Goal: Task Accomplishment & Management: Manage account settings

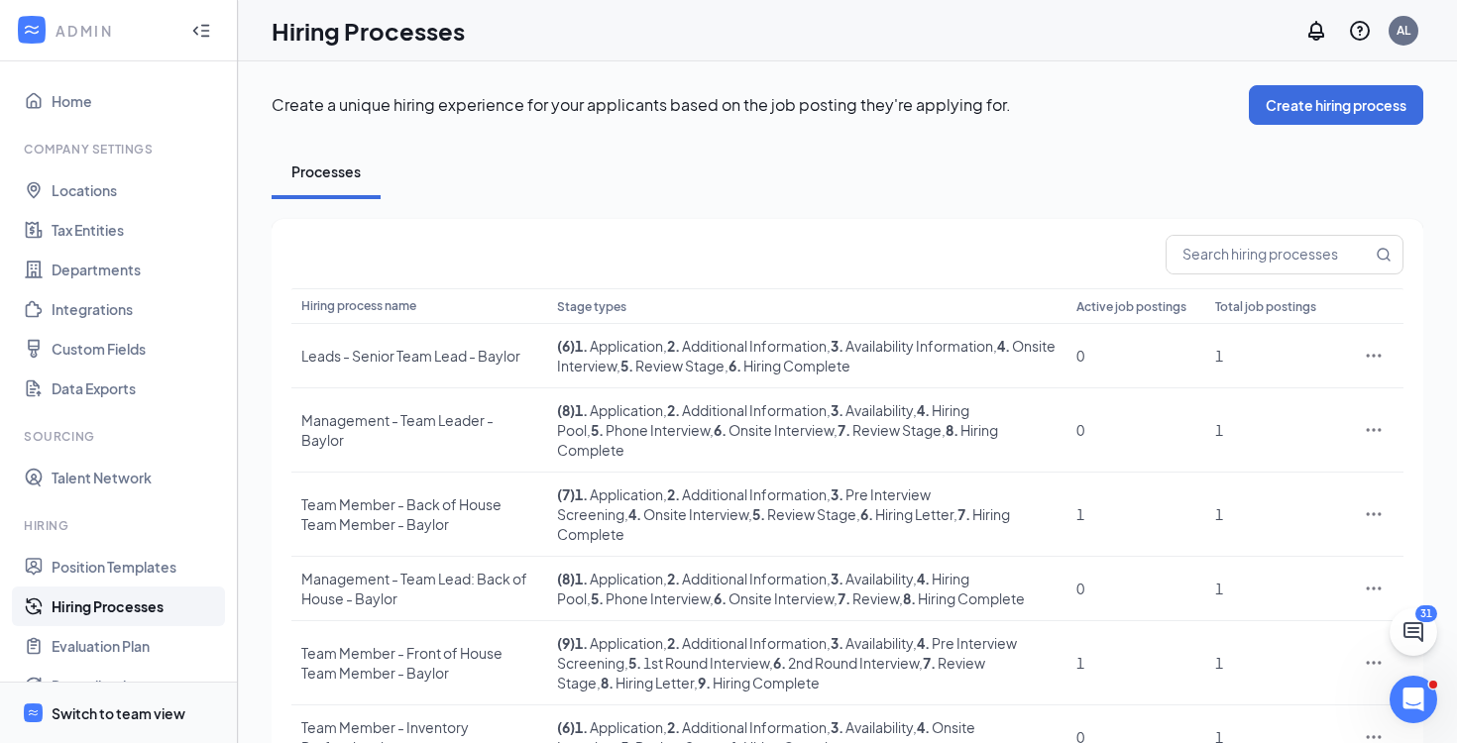
click at [114, 713] on div "Switch to team view" at bounding box center [119, 714] width 134 height 20
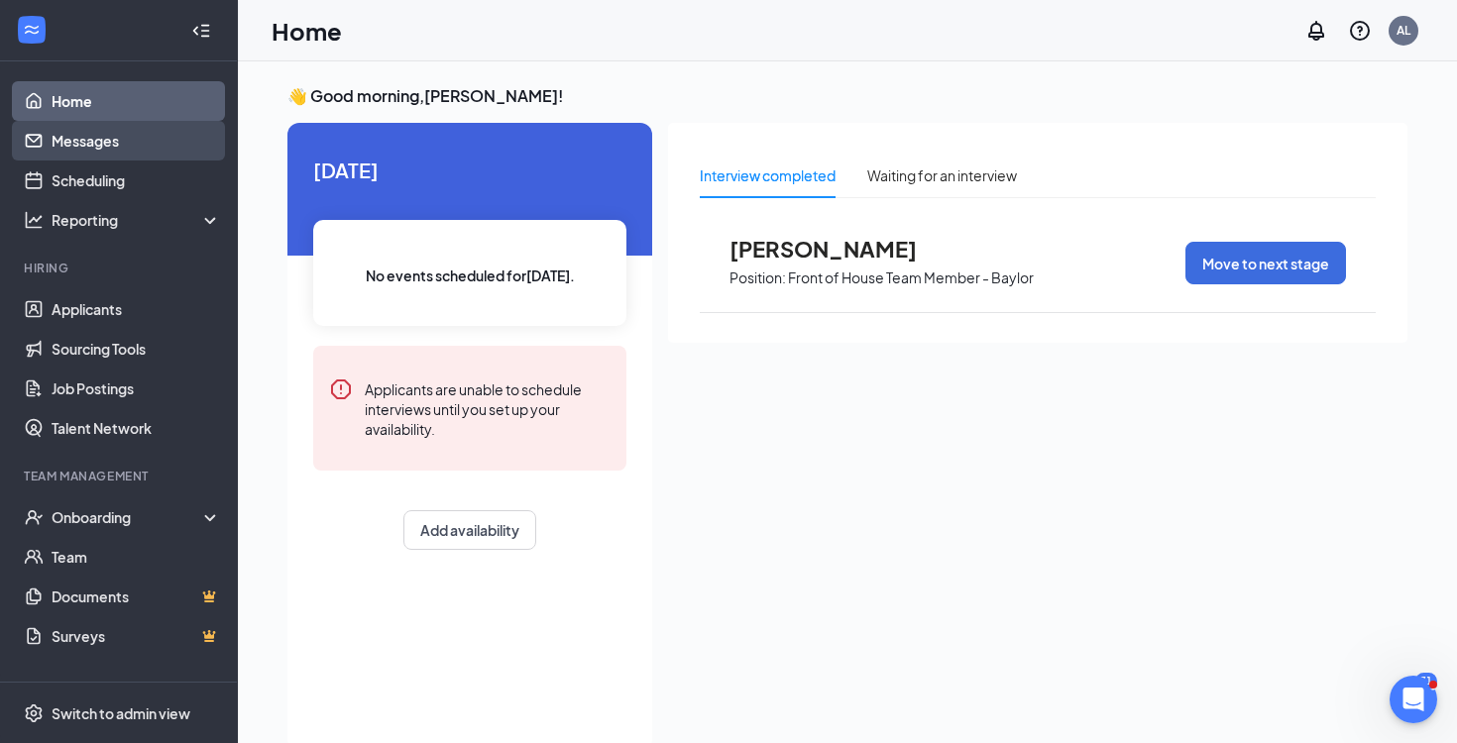
click at [100, 140] on link "Messages" at bounding box center [136, 141] width 169 height 40
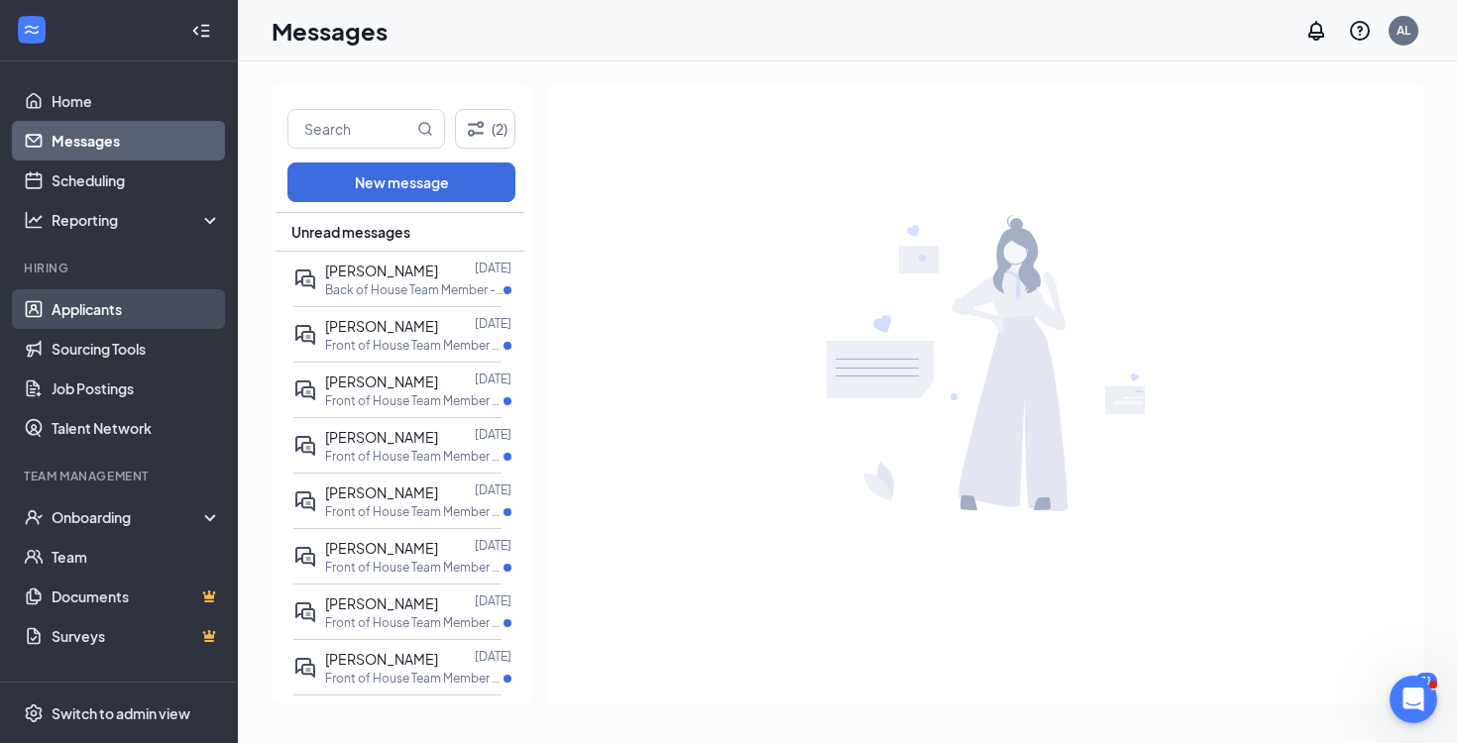
click at [63, 325] on link "Applicants" at bounding box center [136, 309] width 169 height 40
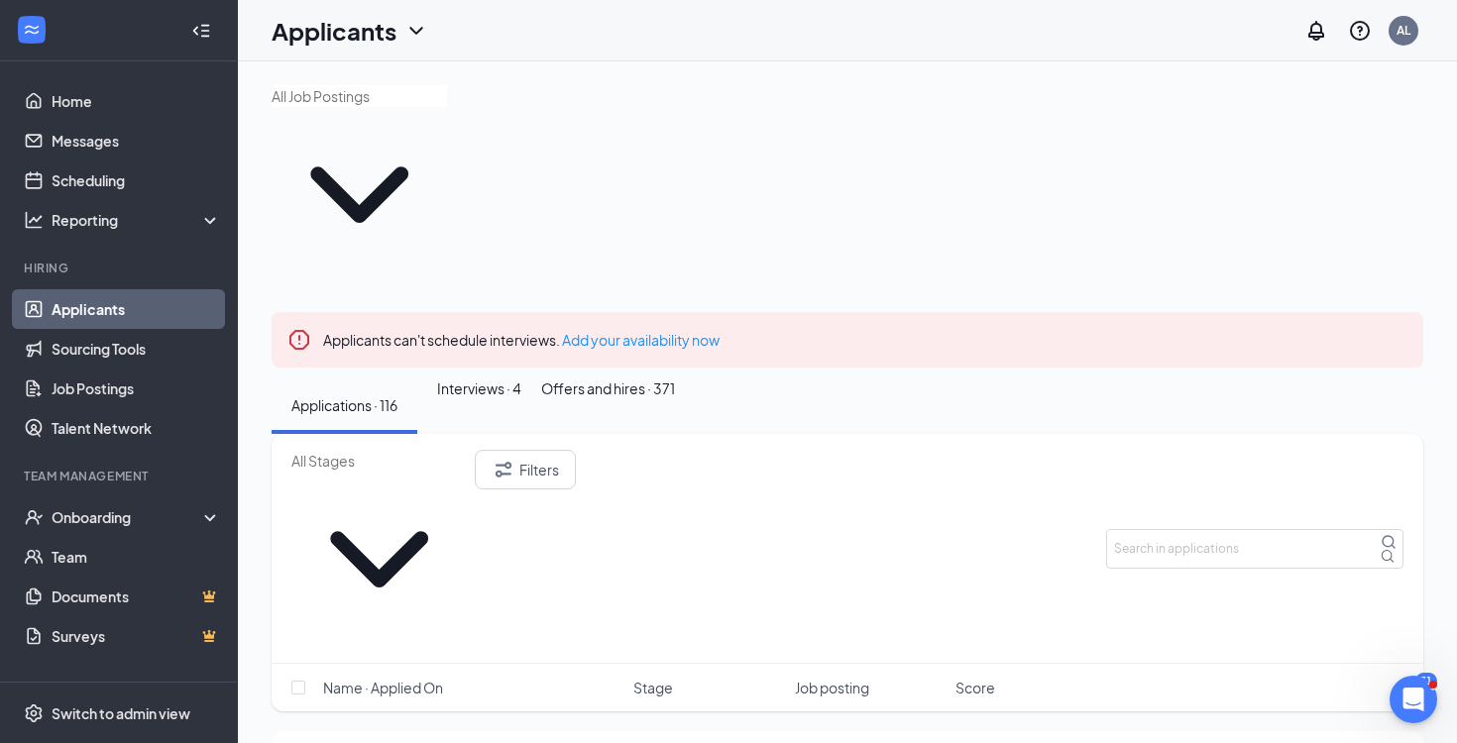
click at [1407, 328] on icon "Cross" at bounding box center [1407, 328] width 0 height 0
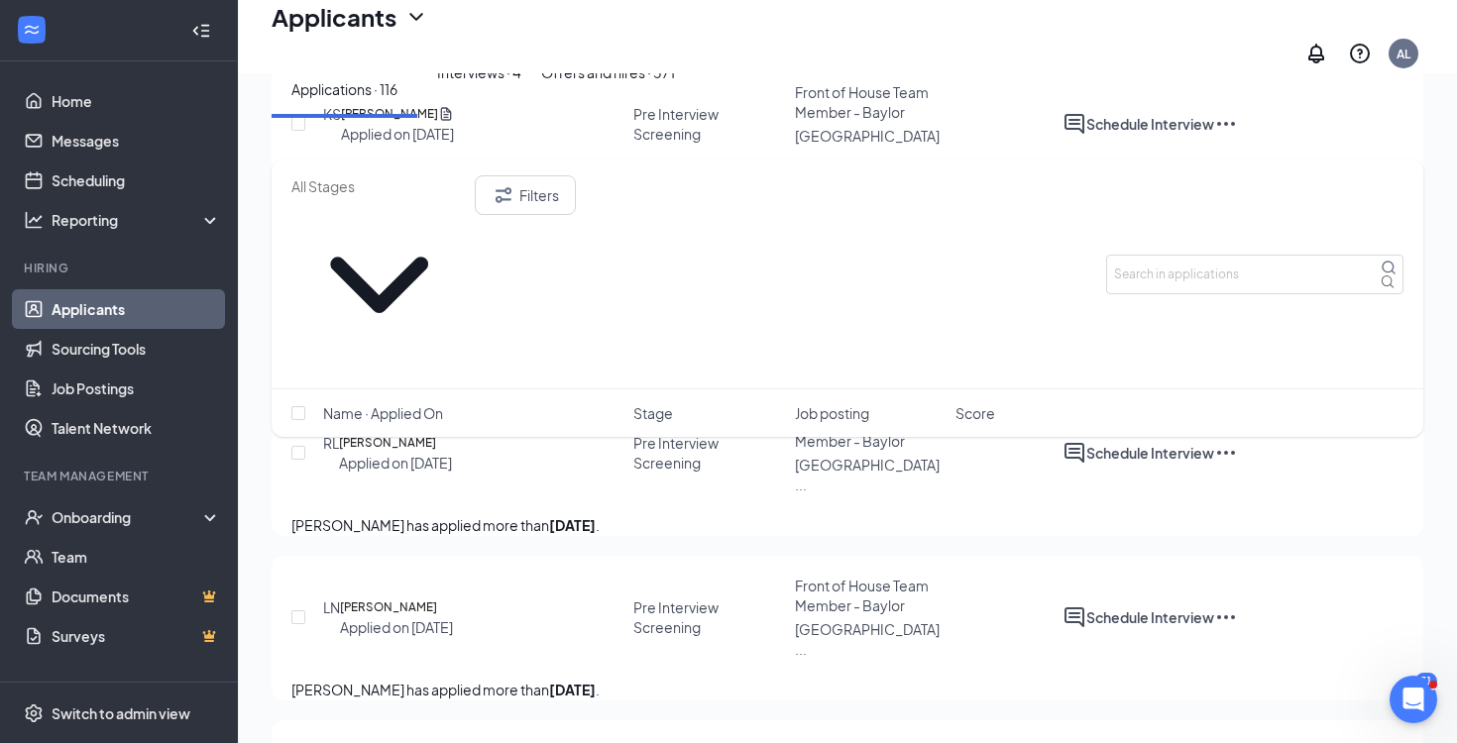
scroll to position [2801, 0]
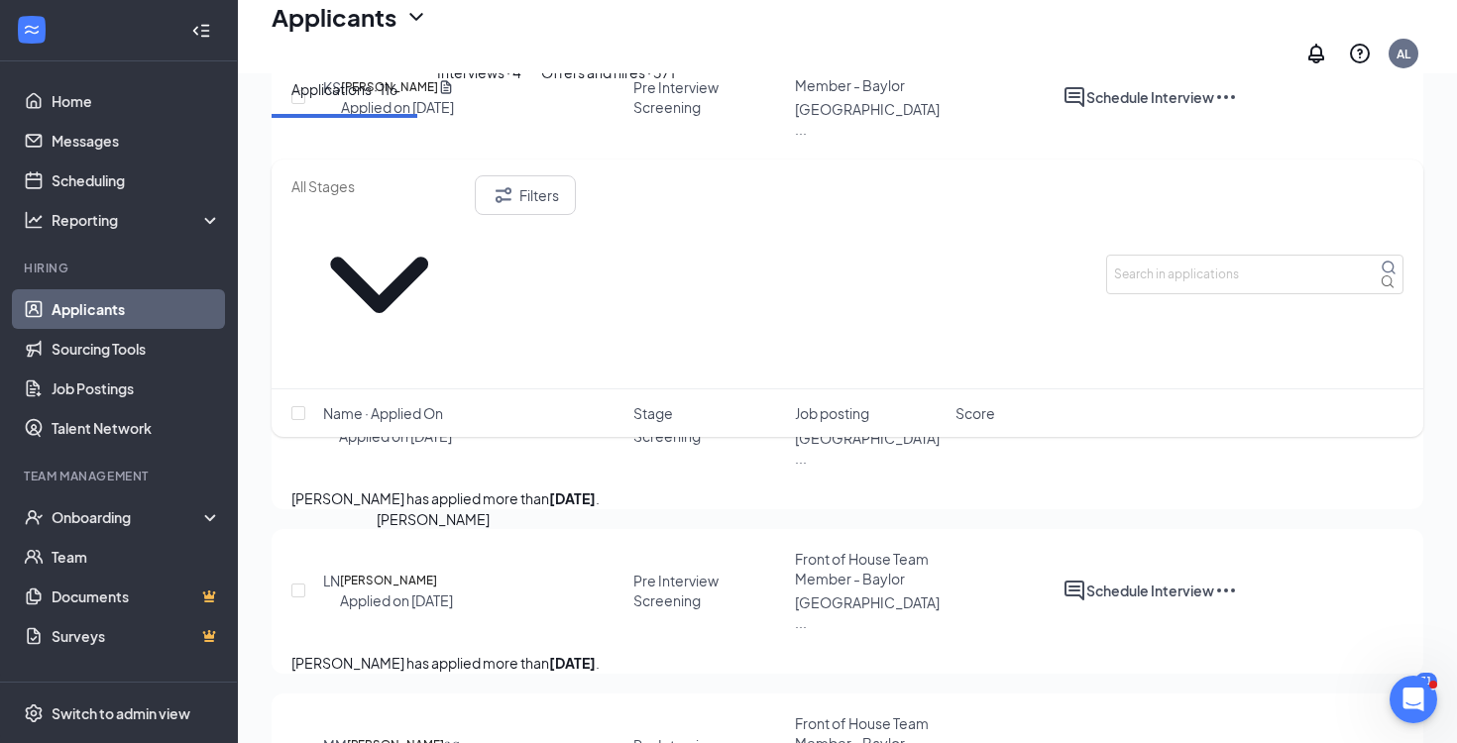
click at [422, 571] on h5 "[PERSON_NAME]" at bounding box center [388, 581] width 97 height 20
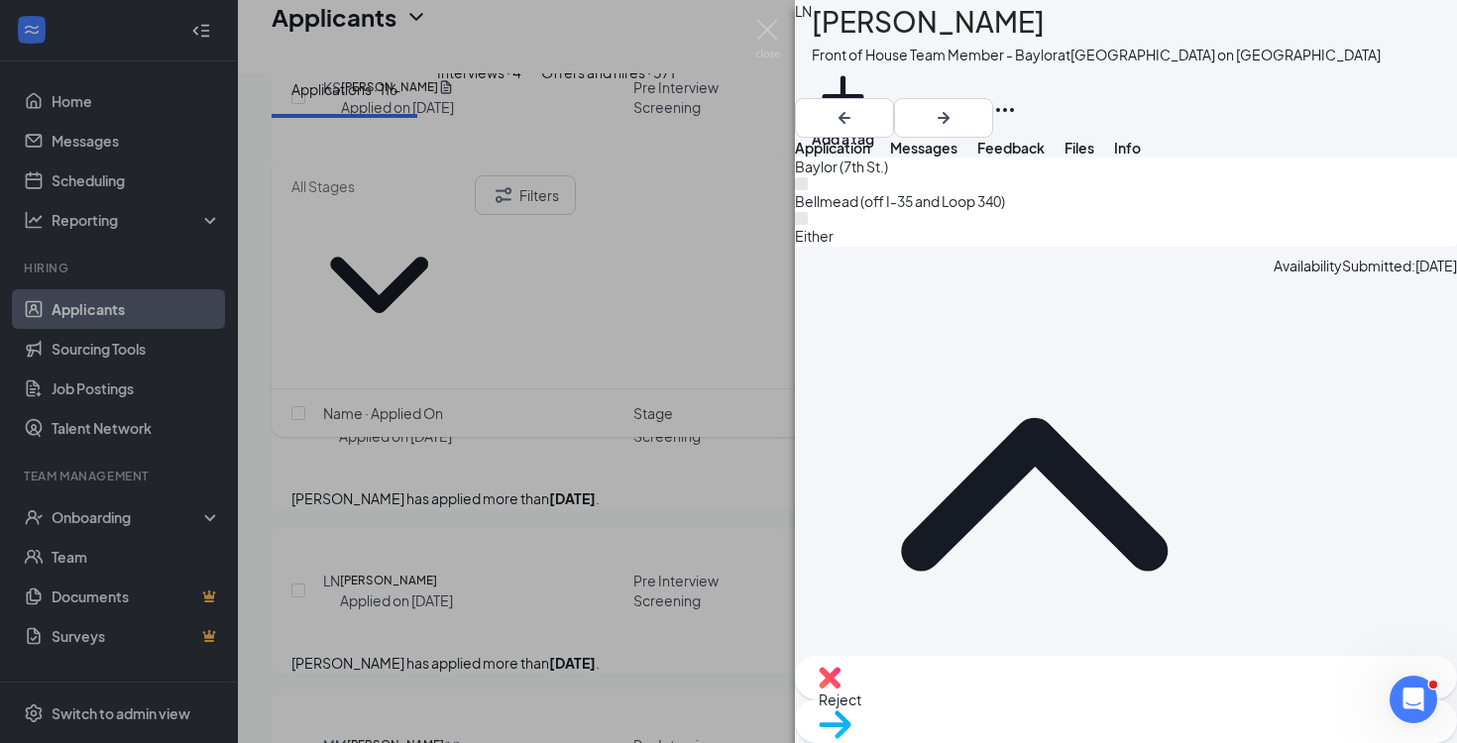
scroll to position [2884, 0]
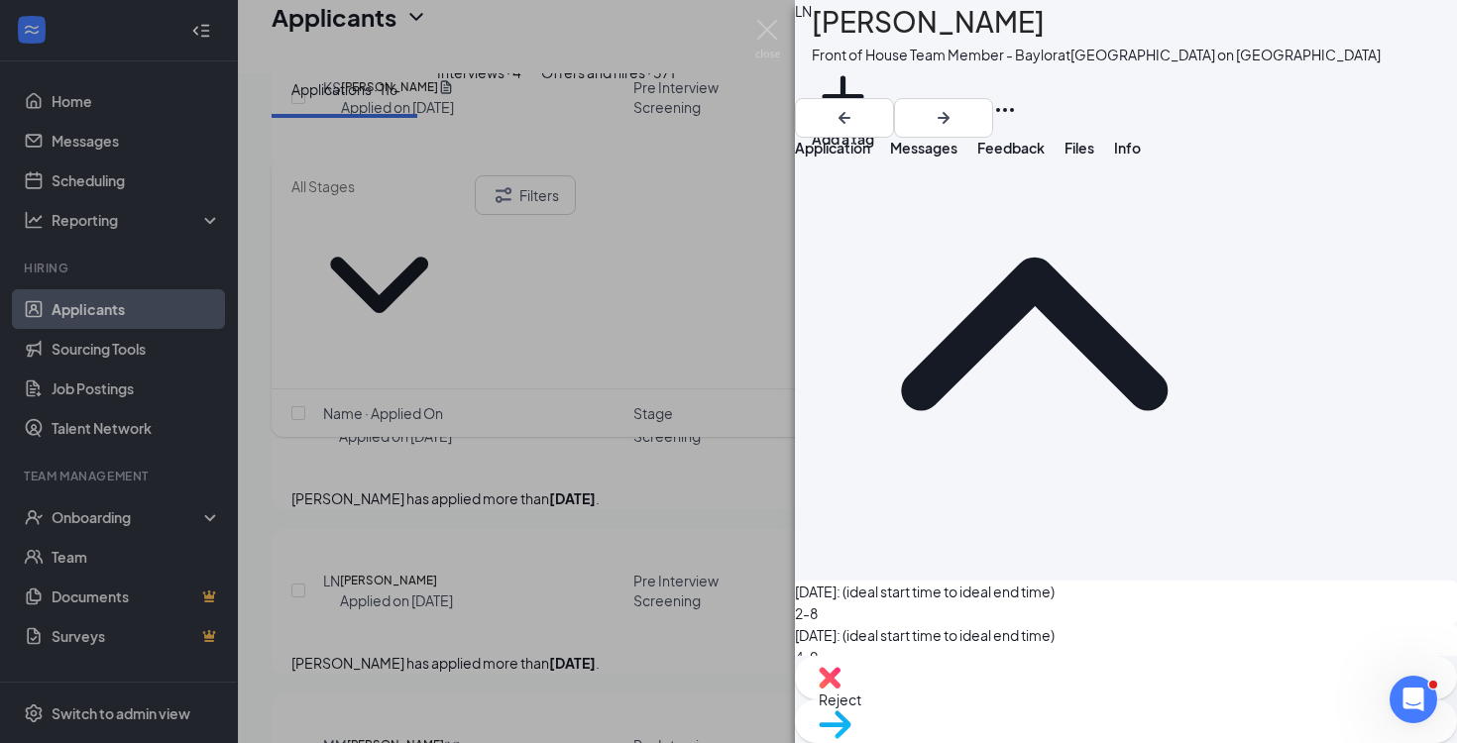
click at [593, 459] on div "LN [PERSON_NAME] Front of House Team Member - Baylor at [GEOGRAPHIC_DATA] on [G…" at bounding box center [728, 371] width 1457 height 743
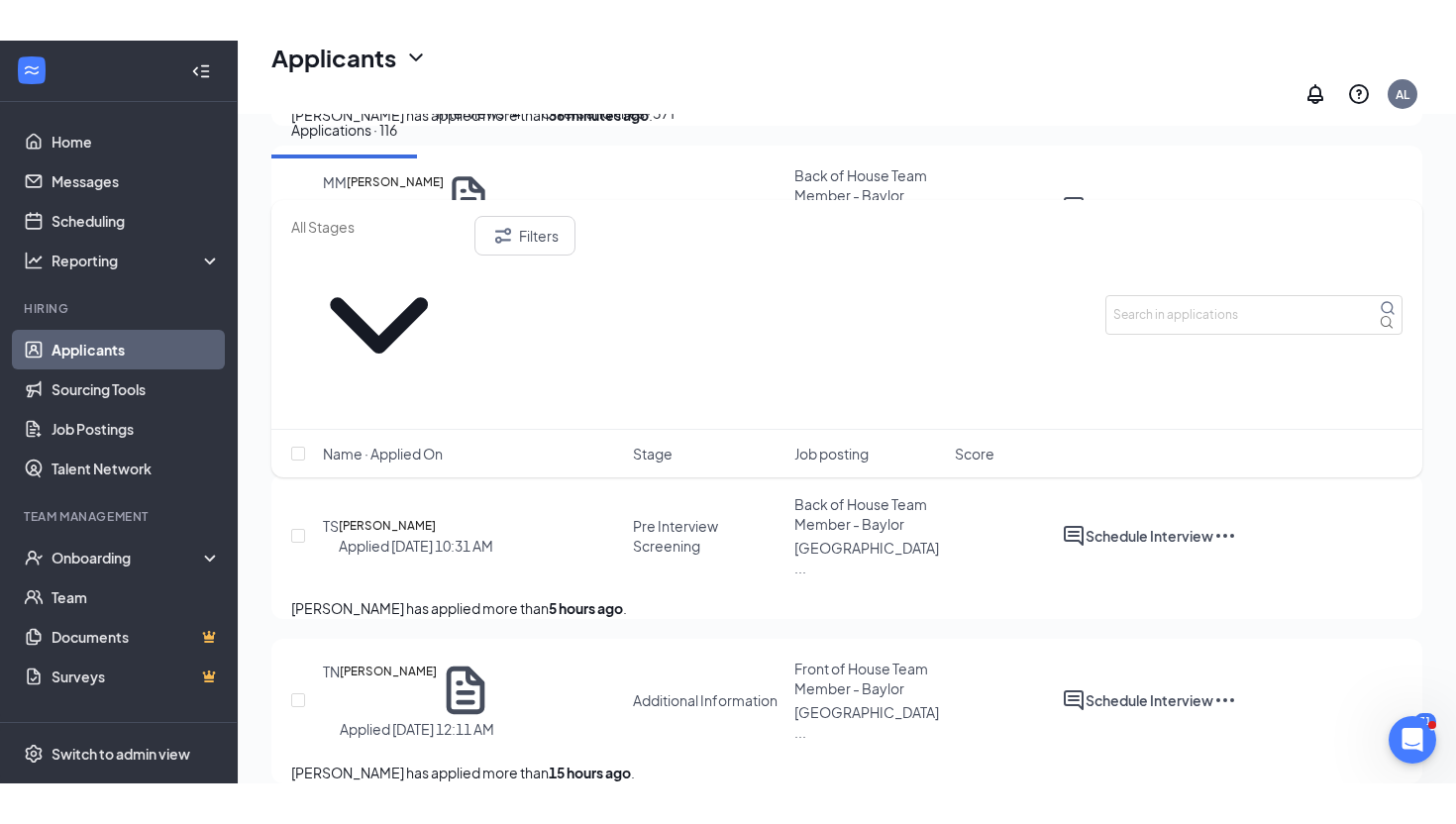
scroll to position [599, 0]
